Goal: Task Accomplishment & Management: Complete application form

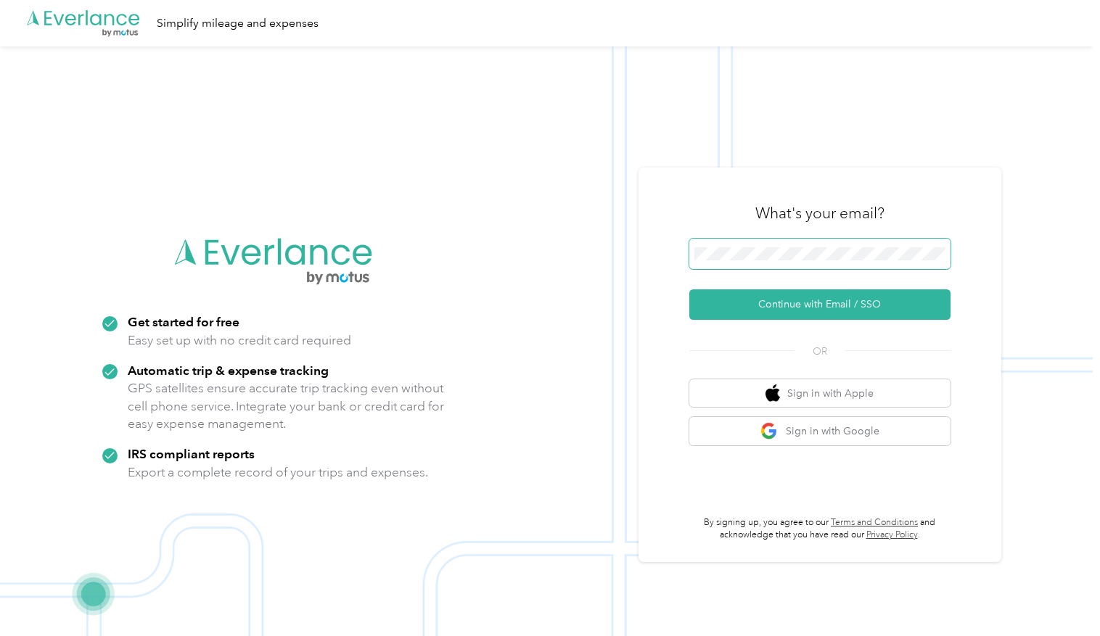
click at [877, 263] on span at bounding box center [819, 254] width 261 height 30
click at [898, 304] on button "Continue with Email / SSO" at bounding box center [819, 305] width 261 height 30
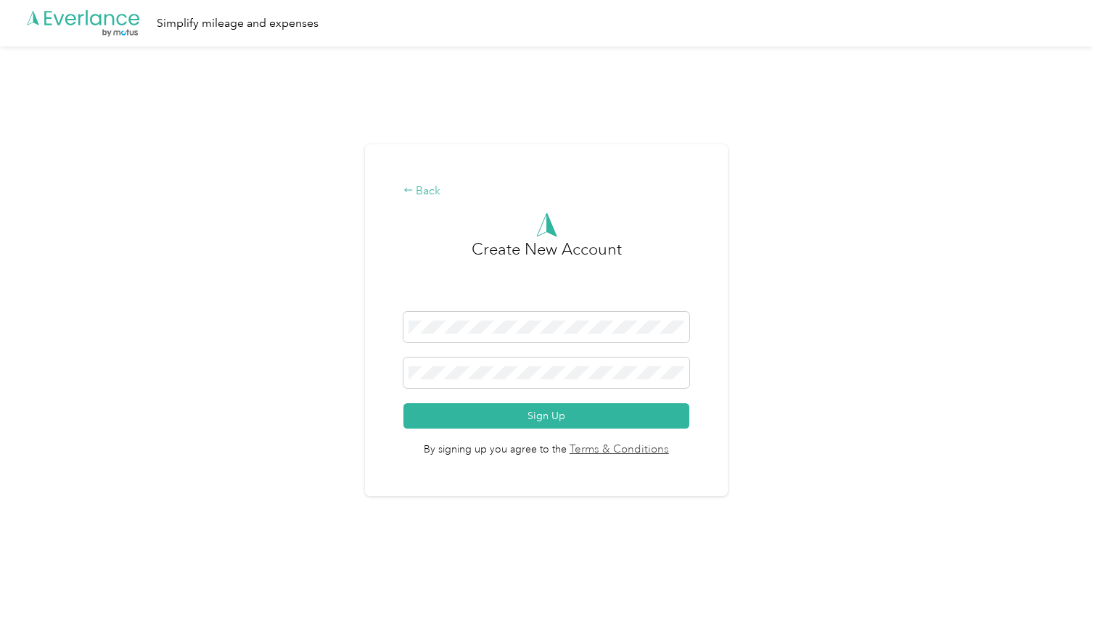
click at [428, 196] on div "Back" at bounding box center [547, 191] width 287 height 17
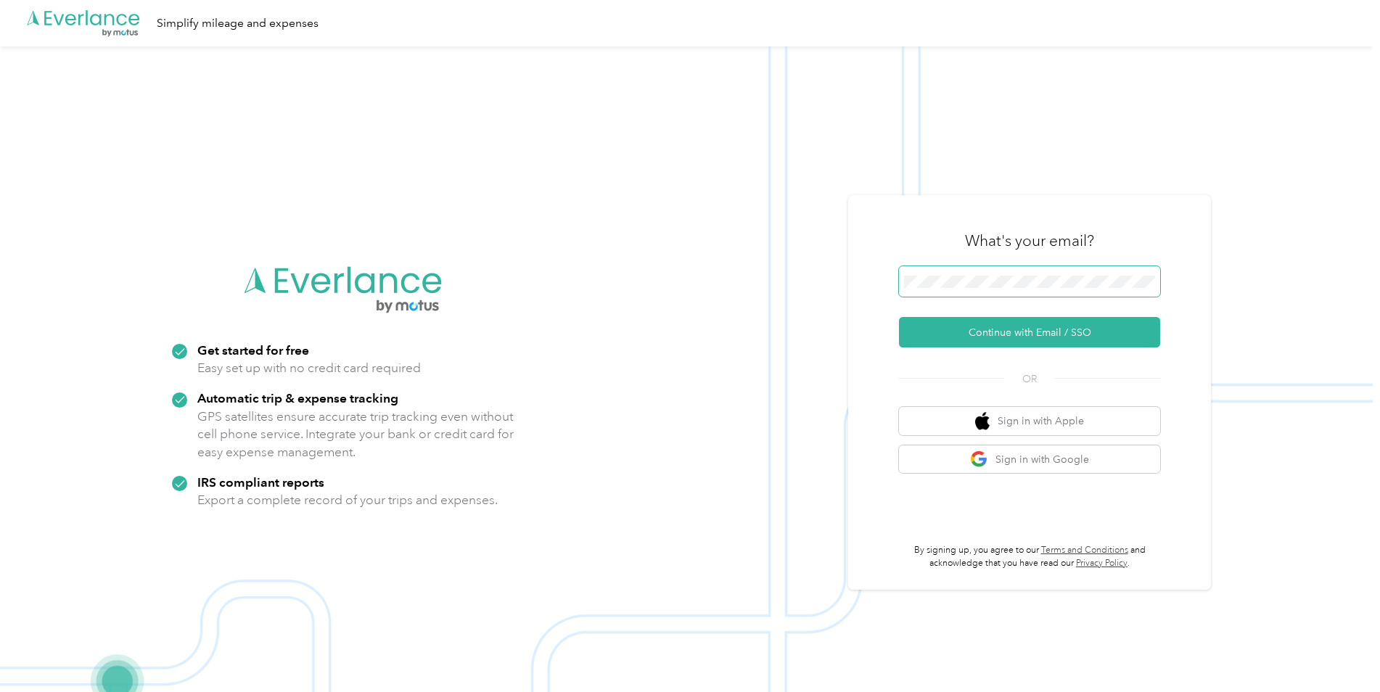
click at [983, 272] on span at bounding box center [1029, 281] width 261 height 30
click at [1021, 332] on button "Continue with Email / SSO" at bounding box center [1029, 332] width 261 height 30
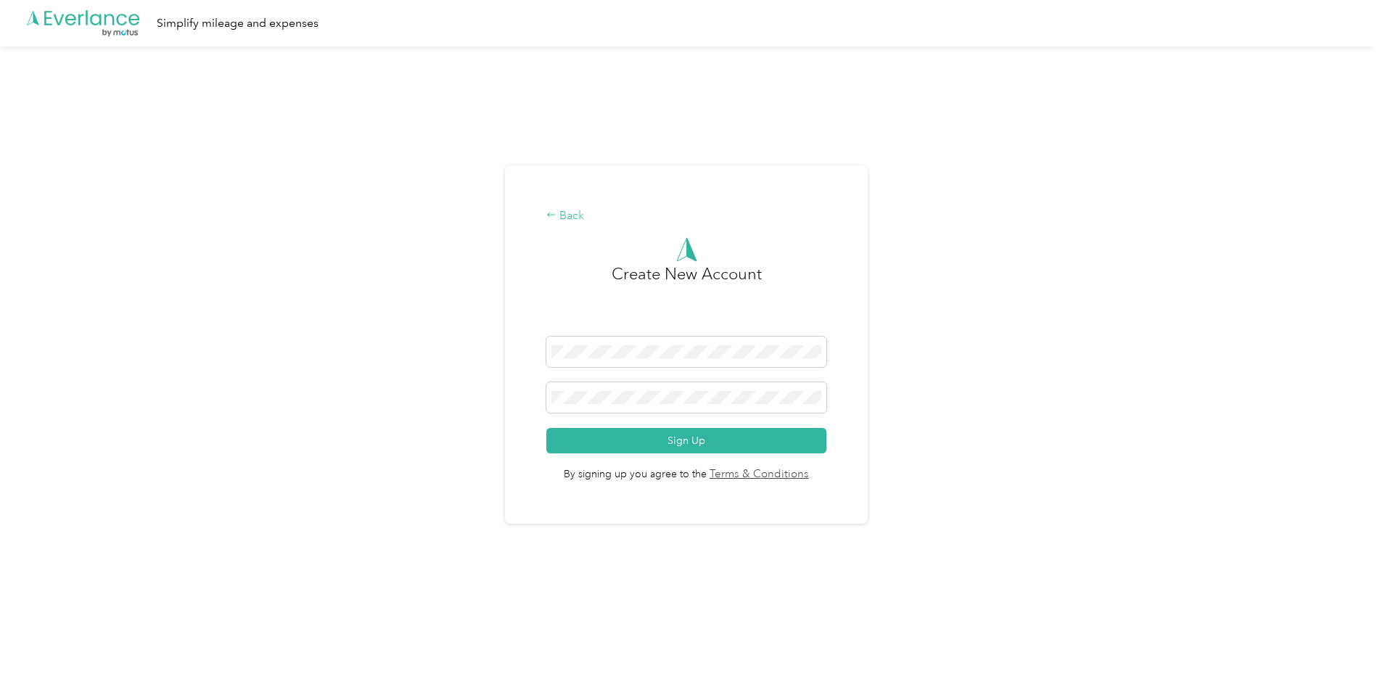
click at [597, 218] on div "Back" at bounding box center [686, 216] width 280 height 17
